Goal: Information Seeking & Learning: Check status

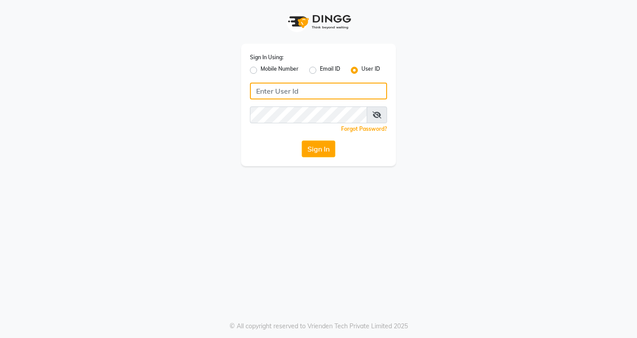
click at [295, 90] on input "Username" at bounding box center [318, 91] width 137 height 17
type input "naman"
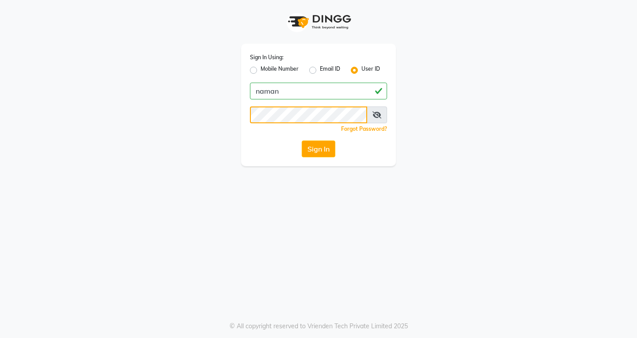
click at [302, 141] on button "Sign In" at bounding box center [319, 149] width 34 height 17
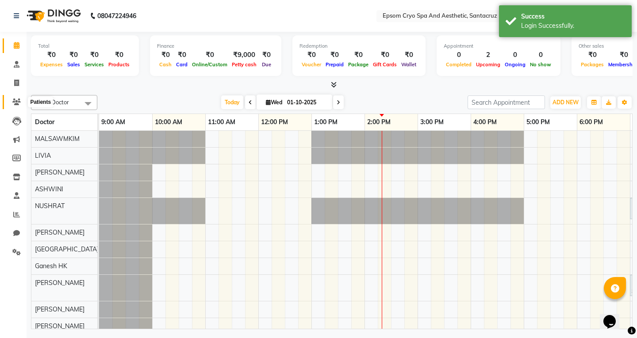
drag, startPoint x: 13, startPoint y: 103, endPoint x: 23, endPoint y: 76, distance: 29.4
click at [13, 103] on icon at bounding box center [16, 102] width 8 height 7
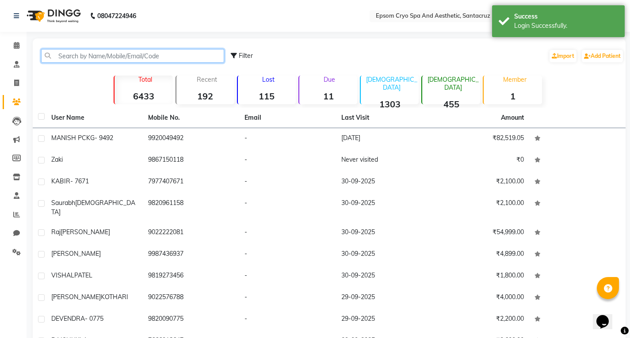
click at [58, 57] on input "text" at bounding box center [132, 56] width 183 height 14
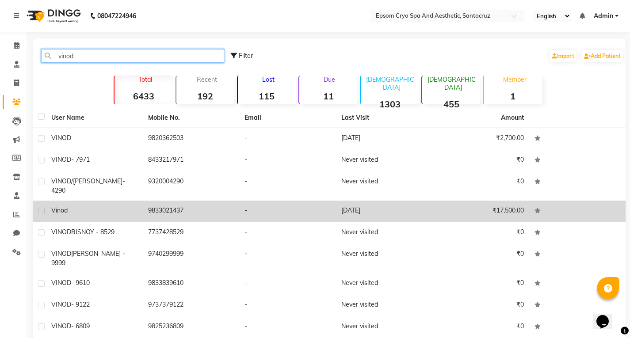
type input "vinod"
click at [184, 201] on td "9833021437" at bounding box center [191, 212] width 97 height 22
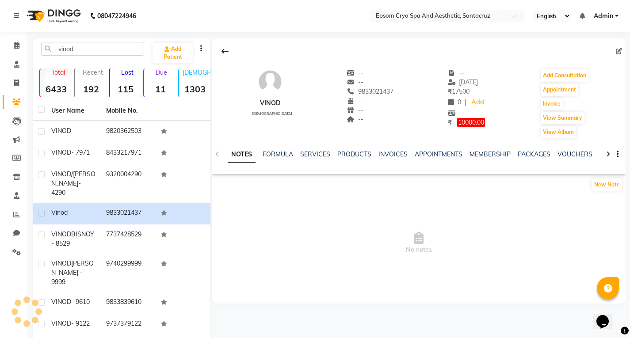
click at [321, 149] on div "NOTES FORMULA SERVICES PRODUCTS INVOICES APPOINTMENTS MEMBERSHIP PACKAGES VOUCH…" at bounding box center [418, 154] width 413 height 31
click at [323, 152] on link "SERVICES" at bounding box center [315, 154] width 30 height 8
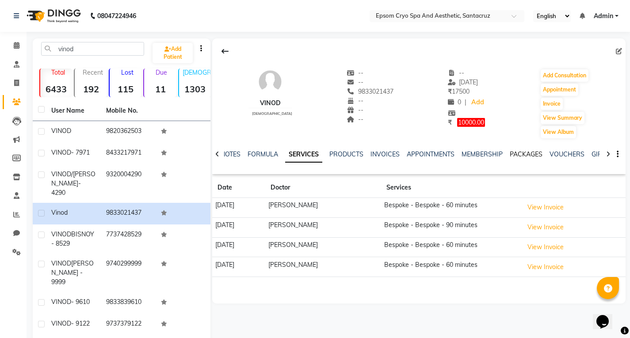
click at [526, 153] on link "PACKAGES" at bounding box center [526, 154] width 33 height 8
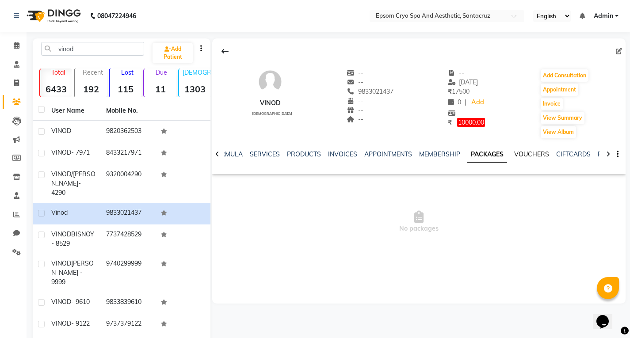
click at [526, 153] on link "VOUCHERS" at bounding box center [531, 154] width 35 height 8
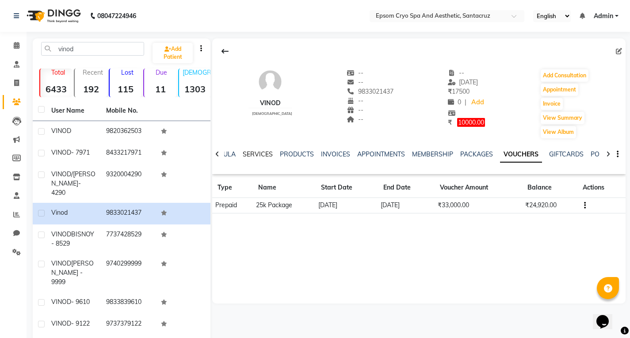
click at [259, 153] on link "SERVICES" at bounding box center [258, 154] width 30 height 8
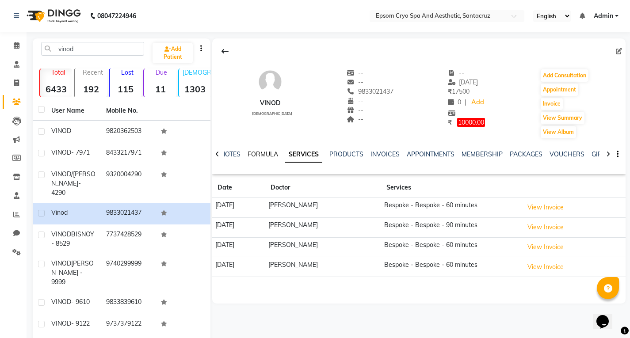
click at [265, 153] on link "FORMULA" at bounding box center [263, 154] width 31 height 8
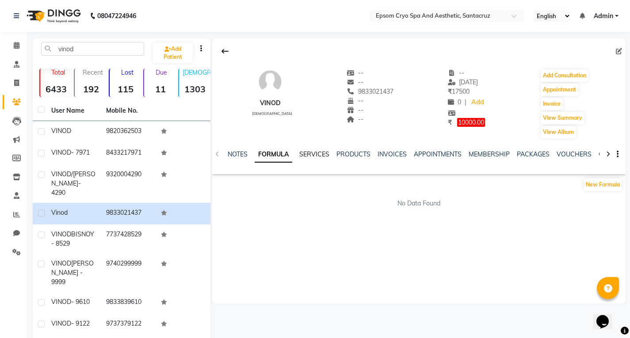
click at [308, 150] on link "SERVICES" at bounding box center [314, 154] width 30 height 8
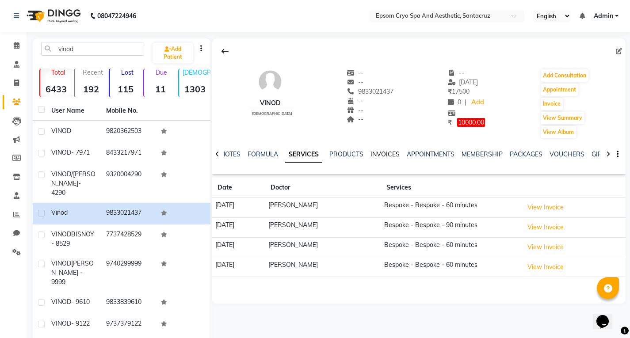
click at [386, 154] on link "INVOICES" at bounding box center [385, 154] width 29 height 8
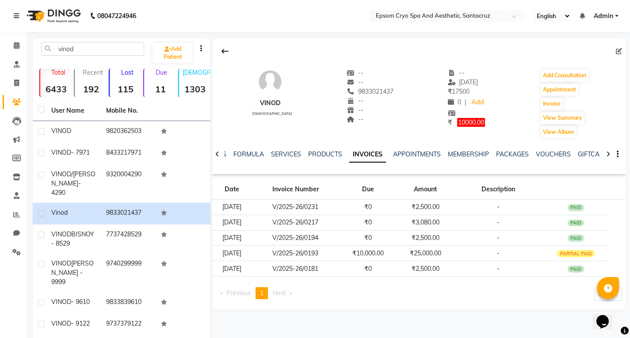
click at [279, 297] on span "Next page" at bounding box center [279, 293] width 13 height 8
click at [237, 292] on span "Previous page" at bounding box center [238, 293] width 24 height 8
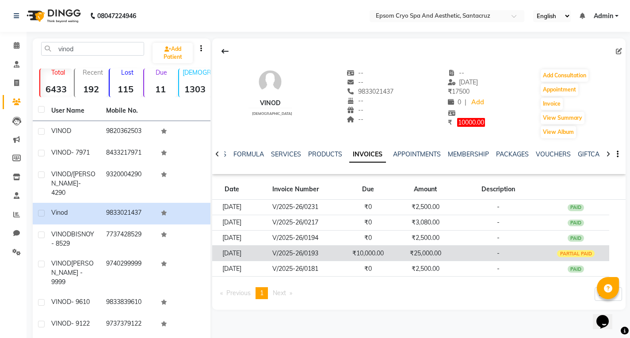
click at [428, 249] on td "₹25,000.00" at bounding box center [425, 253] width 57 height 15
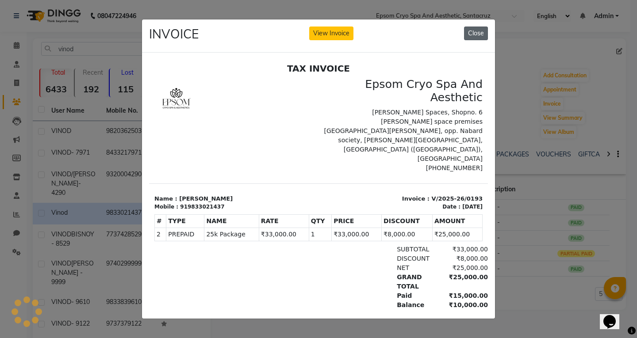
click at [464, 31] on button "Close" at bounding box center [476, 34] width 24 height 14
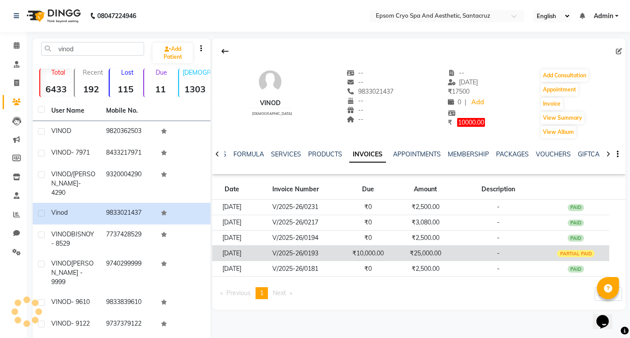
click at [397, 250] on td "₹10,000.00" at bounding box center [368, 253] width 57 height 15
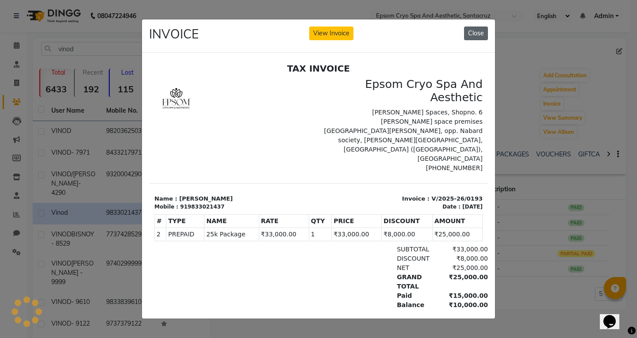
click at [470, 27] on button "Close" at bounding box center [476, 34] width 24 height 14
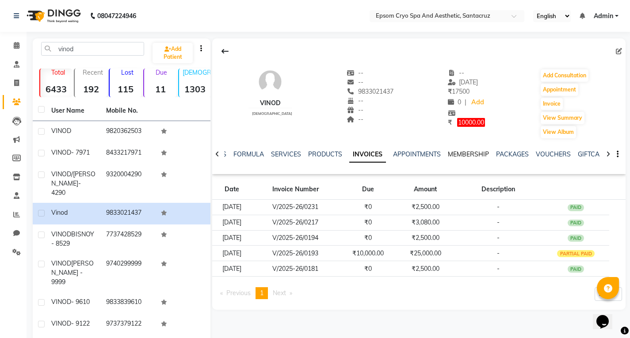
click at [470, 156] on link "MEMBERSHIP" at bounding box center [468, 154] width 41 height 8
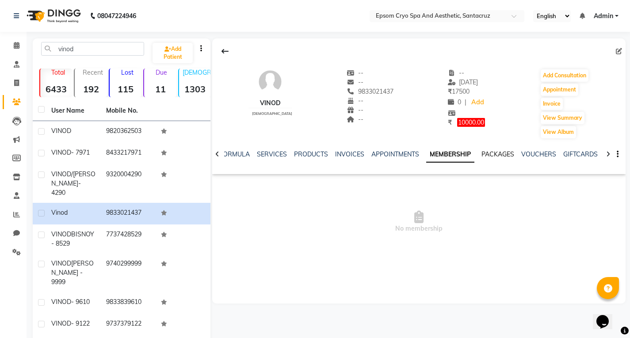
click at [505, 153] on link "PACKAGES" at bounding box center [498, 154] width 33 height 8
click at [427, 152] on link "MEMBERSHIP" at bounding box center [439, 154] width 41 height 8
click at [398, 153] on link "APPOINTMENTS" at bounding box center [395, 154] width 48 height 8
click at [302, 151] on link "PRODUCTS" at bounding box center [318, 154] width 34 height 8
click at [289, 154] on link "SERVICES" at bounding box center [293, 154] width 30 height 8
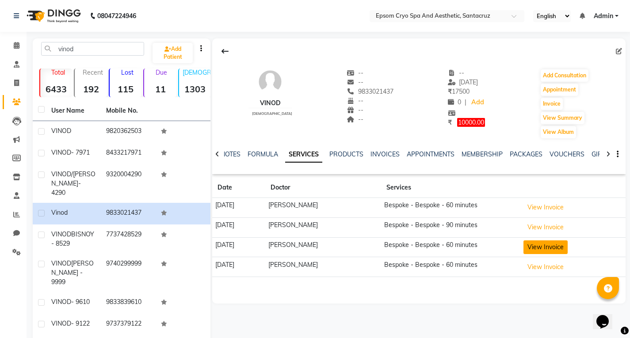
click at [540, 244] on button "View Invoice" at bounding box center [546, 248] width 44 height 14
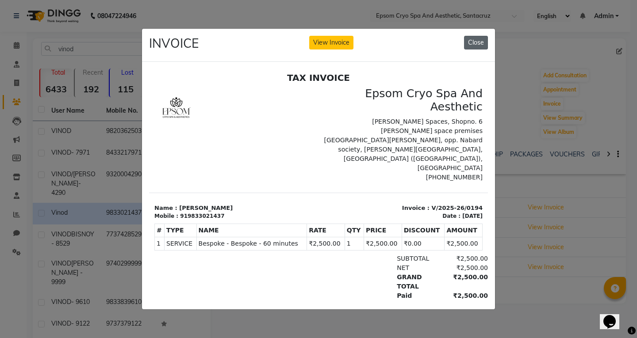
click at [477, 38] on button "Close" at bounding box center [476, 43] width 24 height 14
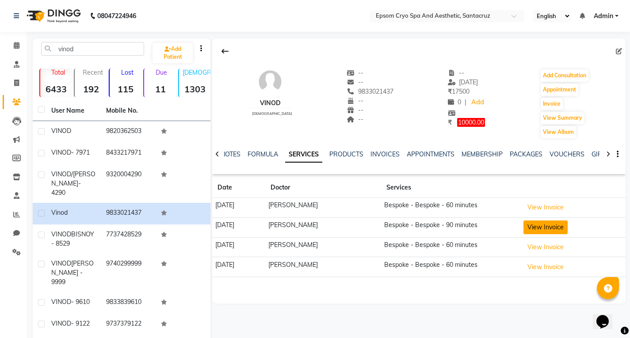
click at [540, 224] on button "View Invoice" at bounding box center [546, 228] width 44 height 14
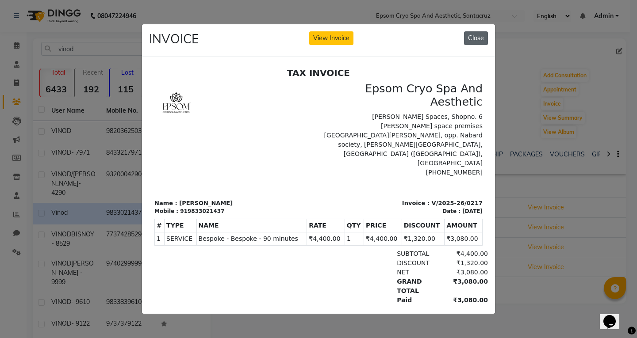
click at [481, 31] on button "Close" at bounding box center [476, 38] width 24 height 14
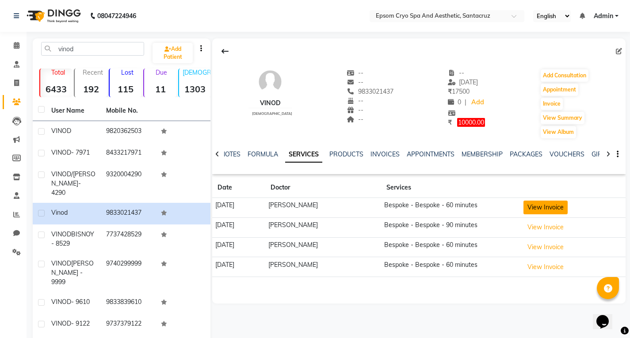
click at [549, 206] on button "View Invoice" at bounding box center [546, 208] width 44 height 14
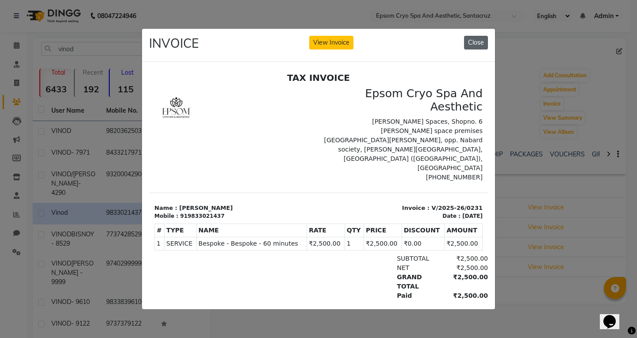
click at [482, 40] on button "Close" at bounding box center [476, 43] width 24 height 14
